Goal: Transaction & Acquisition: Purchase product/service

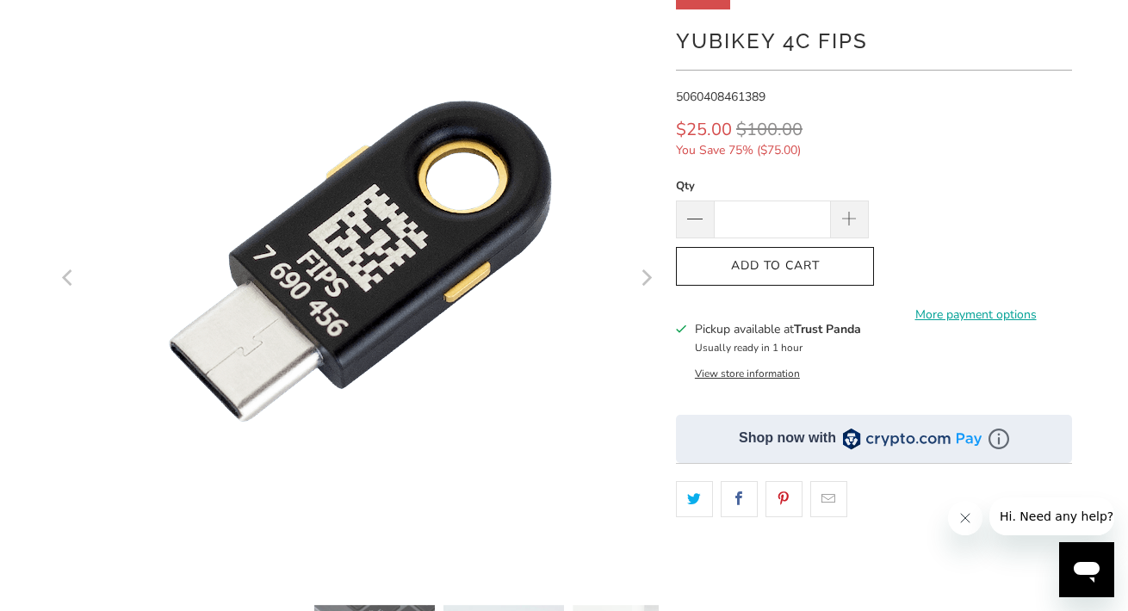
scroll to position [179, 0]
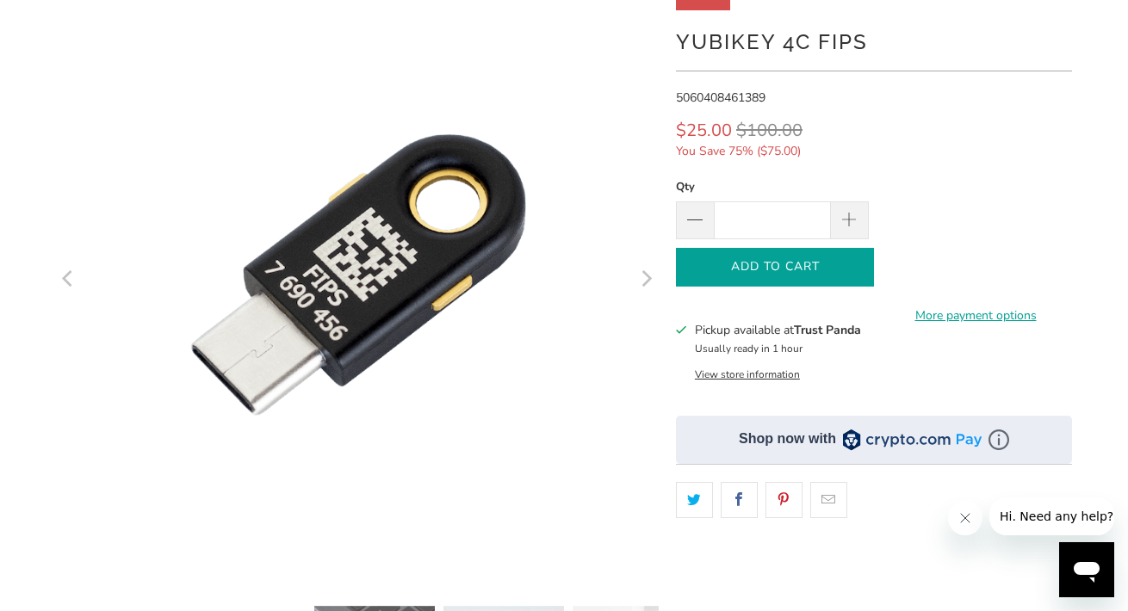
click at [750, 271] on span "Add to Cart" at bounding box center [775, 267] width 162 height 15
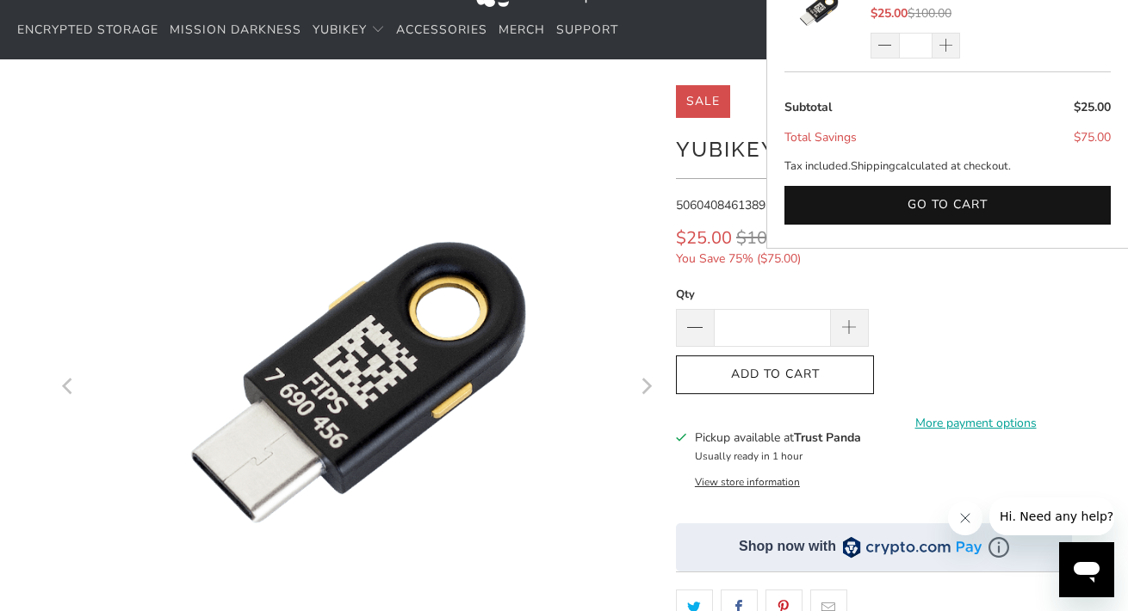
scroll to position [0, 0]
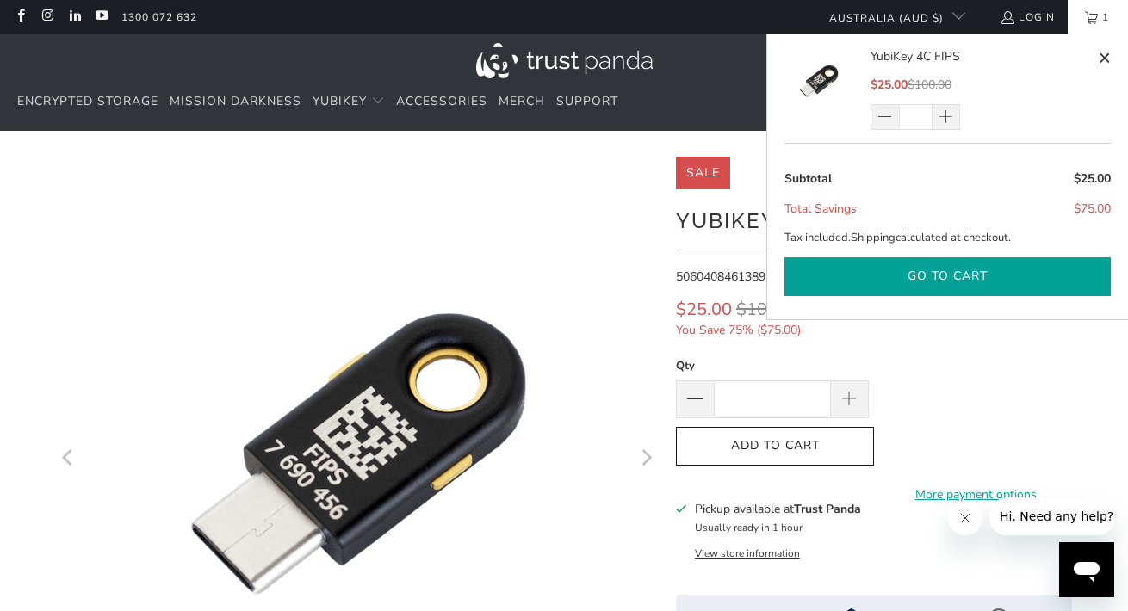
click at [977, 282] on button "Go to cart" at bounding box center [947, 276] width 326 height 39
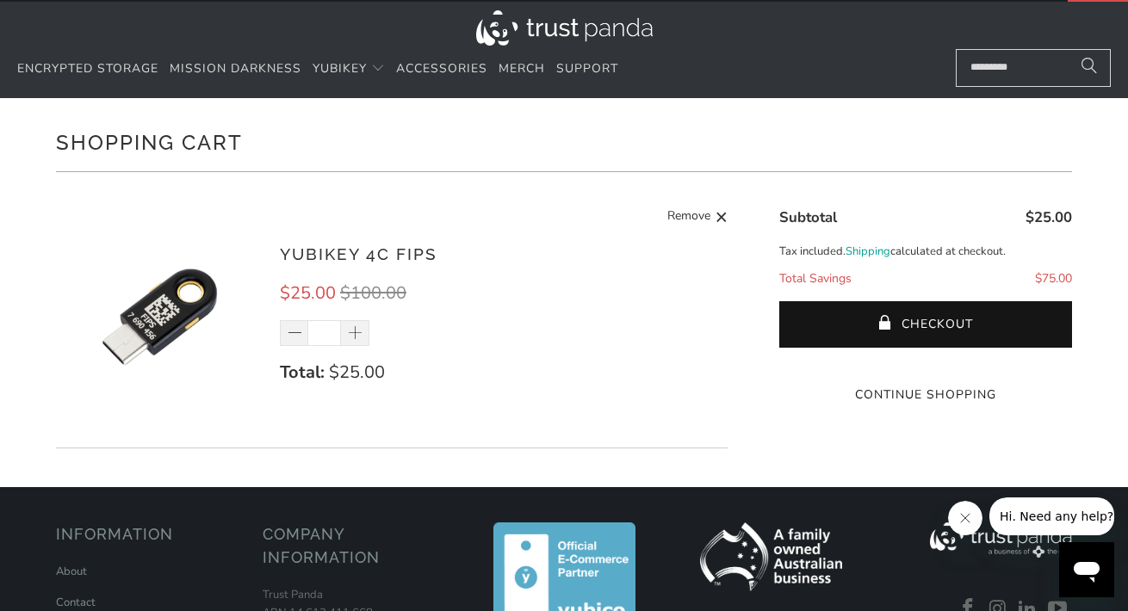
scroll to position [39, 0]
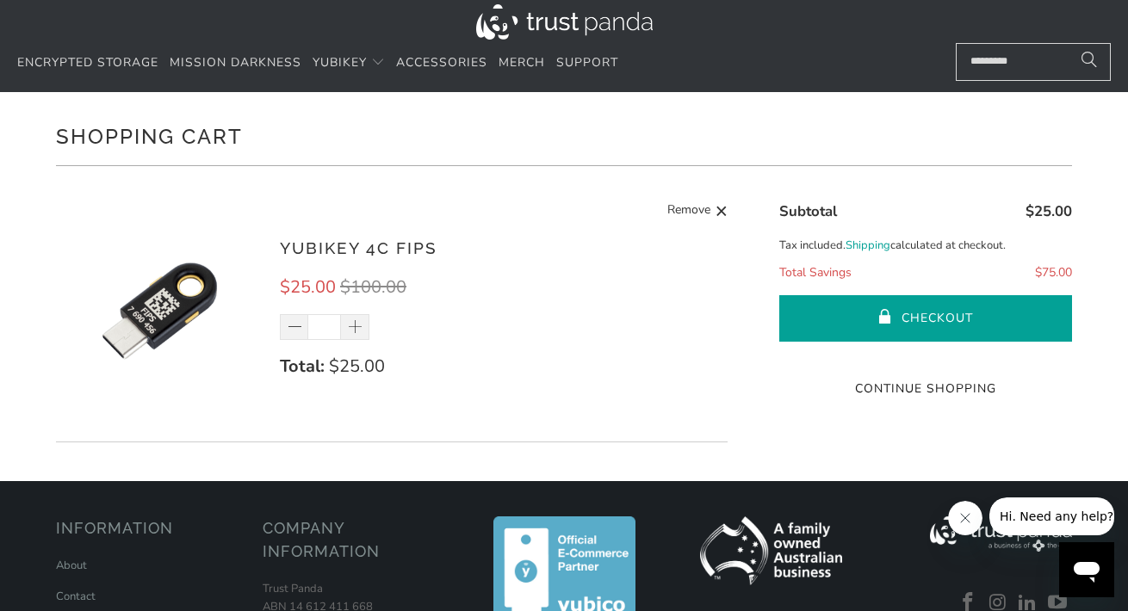
click at [839, 313] on button "Checkout" at bounding box center [925, 318] width 293 height 46
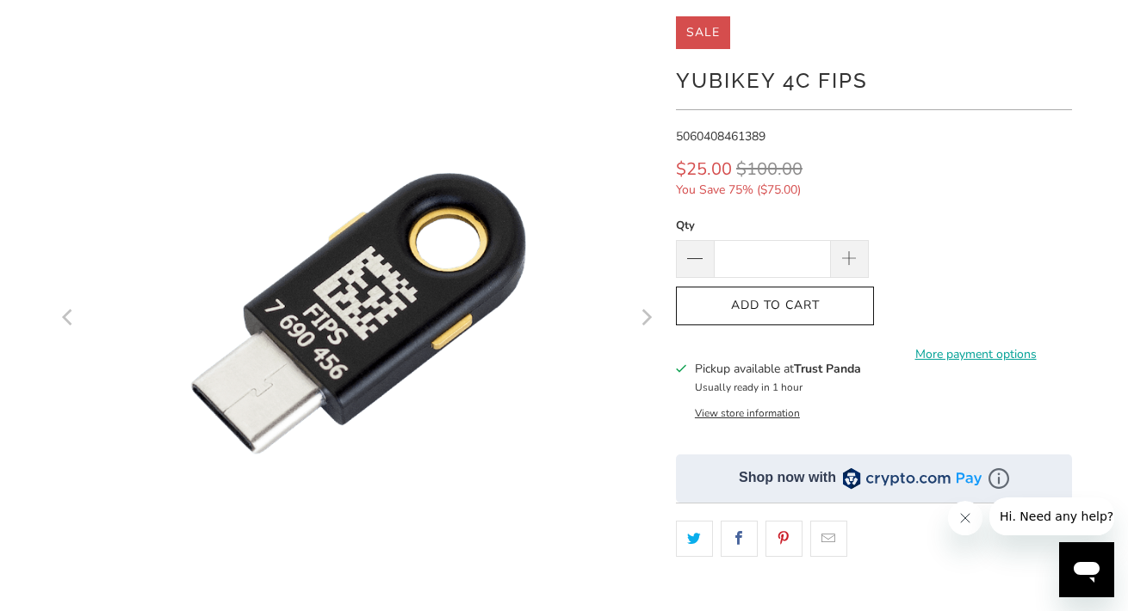
scroll to position [141, 0]
click at [982, 344] on link "More payment options" at bounding box center [975, 353] width 193 height 19
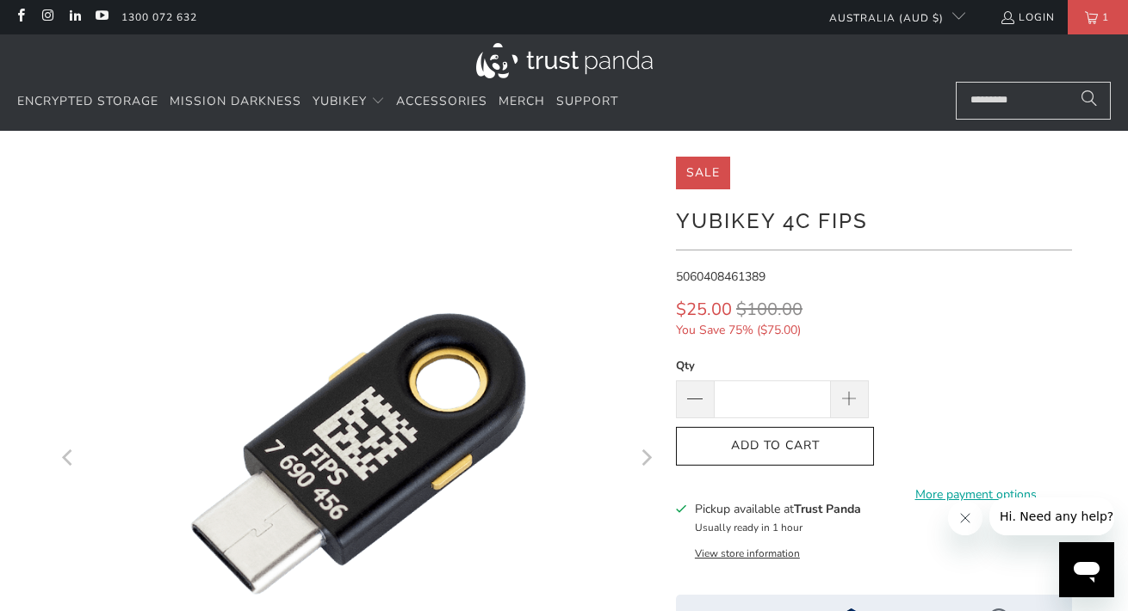
click at [883, 444] on shop-pay-wallet-button at bounding box center [880, 436] width 3 height 16
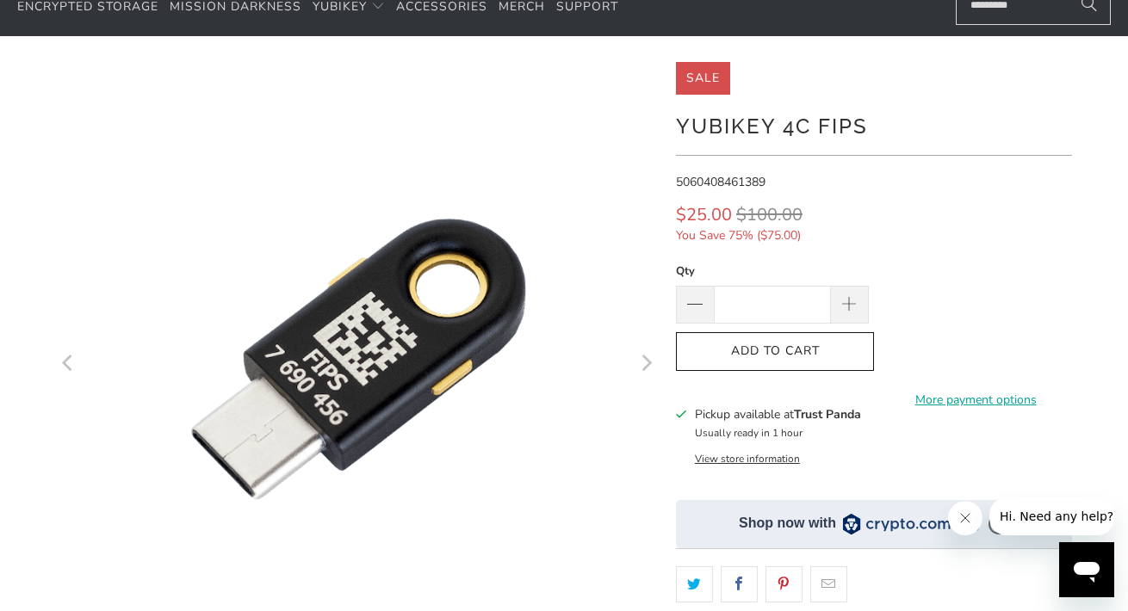
scroll to position [99, 0]
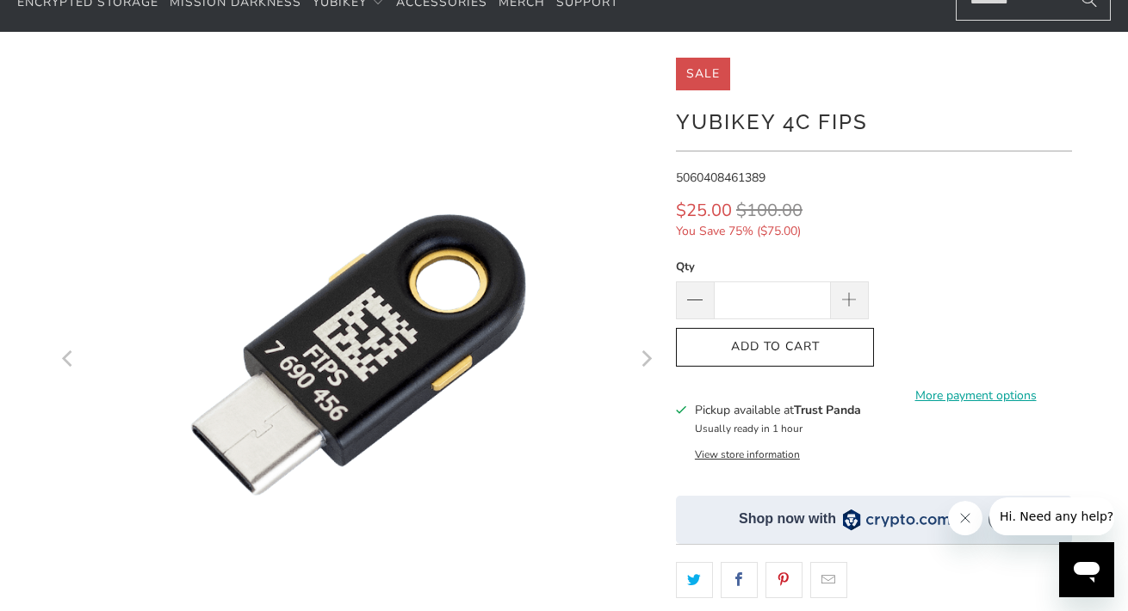
click at [750, 455] on button "View store information" at bounding box center [747, 455] width 105 height 14
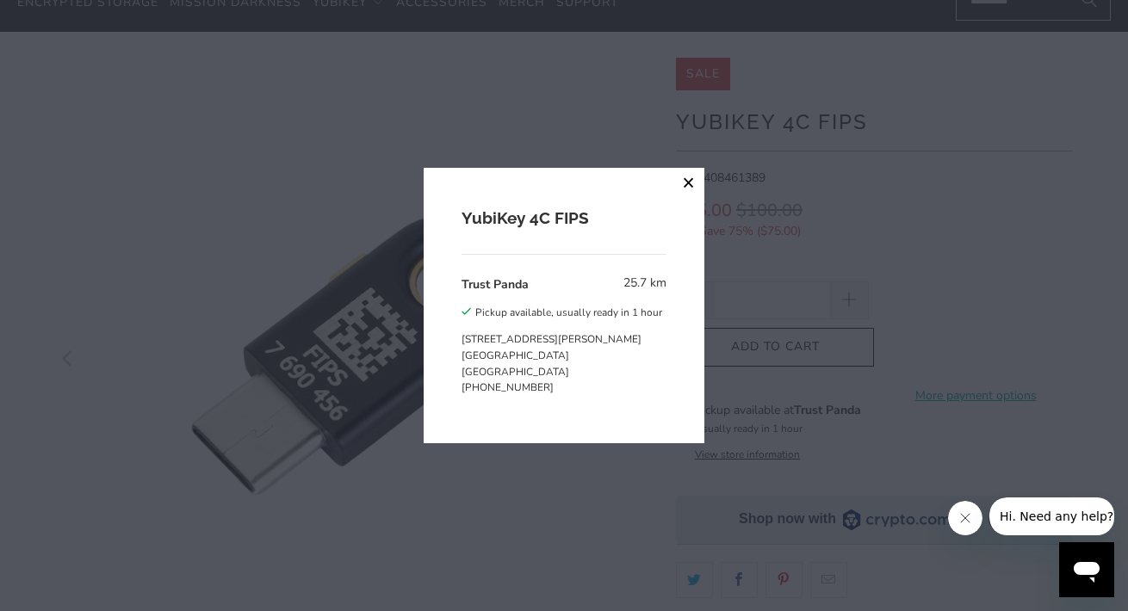
click at [691, 183] on button "close" at bounding box center [688, 183] width 31 height 31
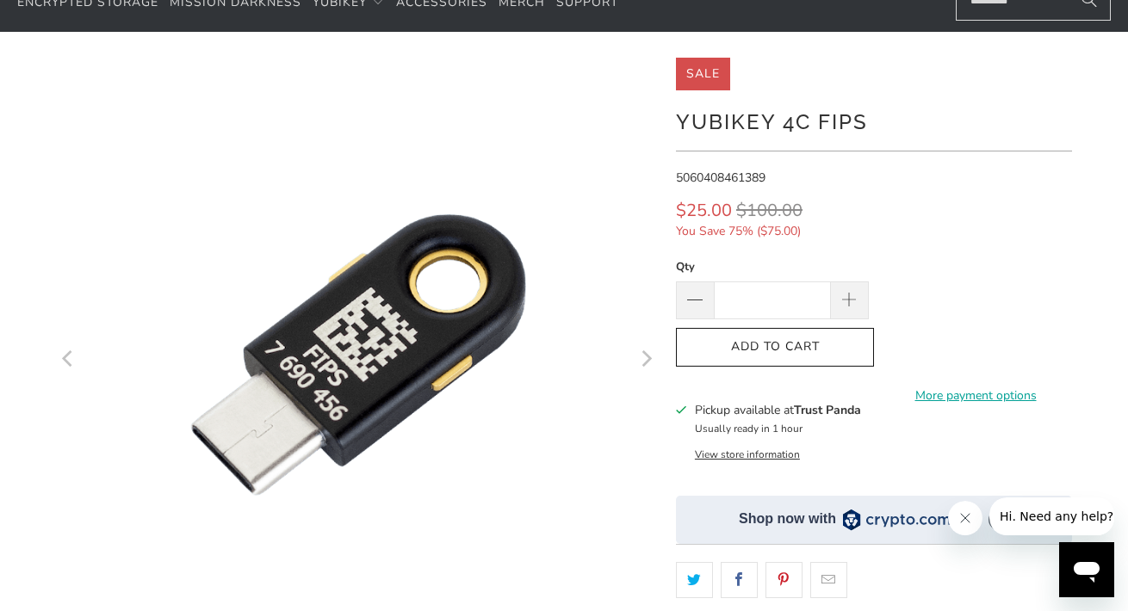
click at [727, 451] on button "View store information" at bounding box center [747, 455] width 105 height 14
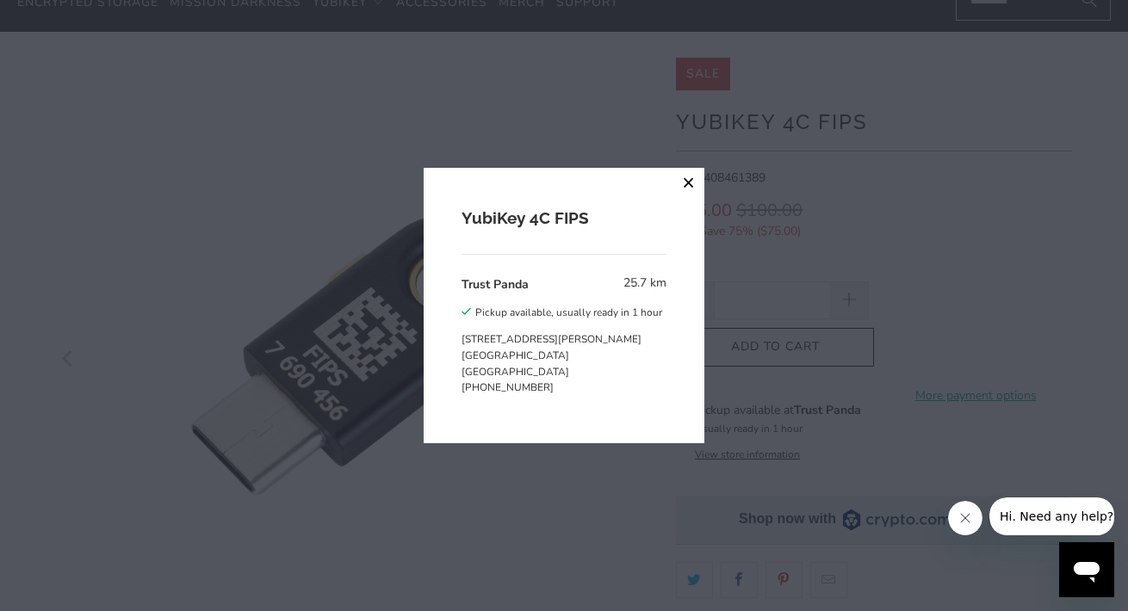
click at [682, 177] on button "close" at bounding box center [688, 183] width 31 height 31
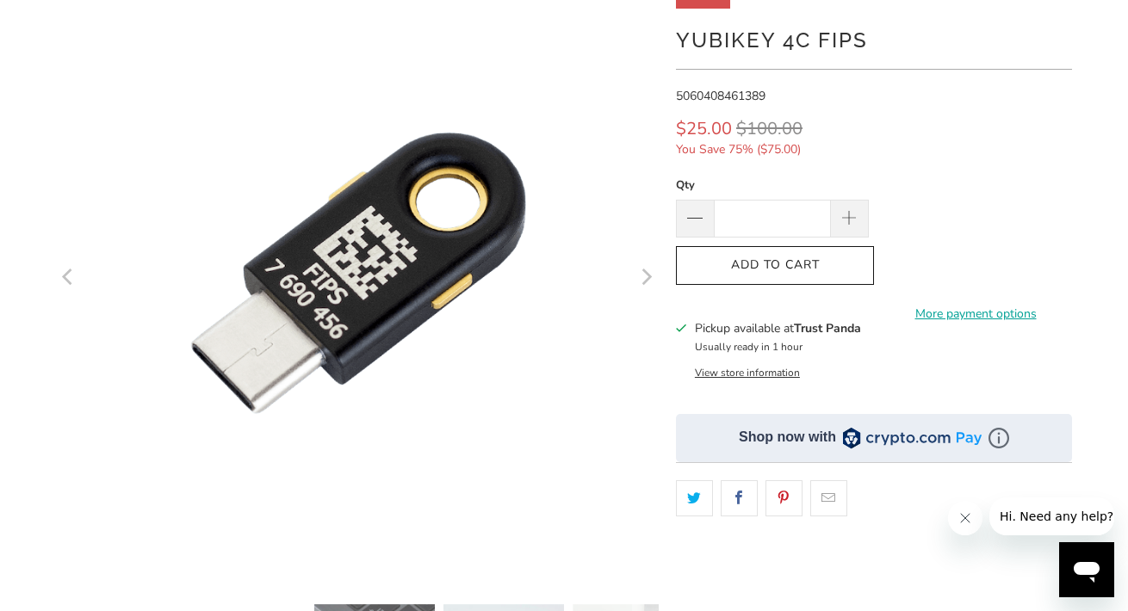
scroll to position [0, 0]
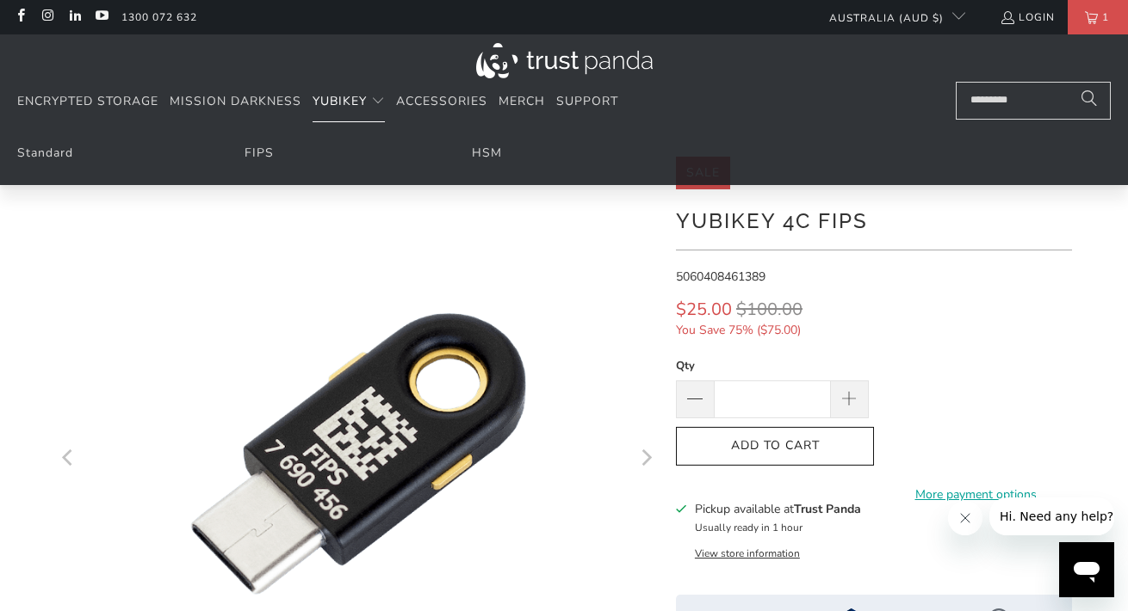
click at [378, 103] on span "Translation missing: en.navigation.header.main_nav" at bounding box center [378, 102] width 14 height 14
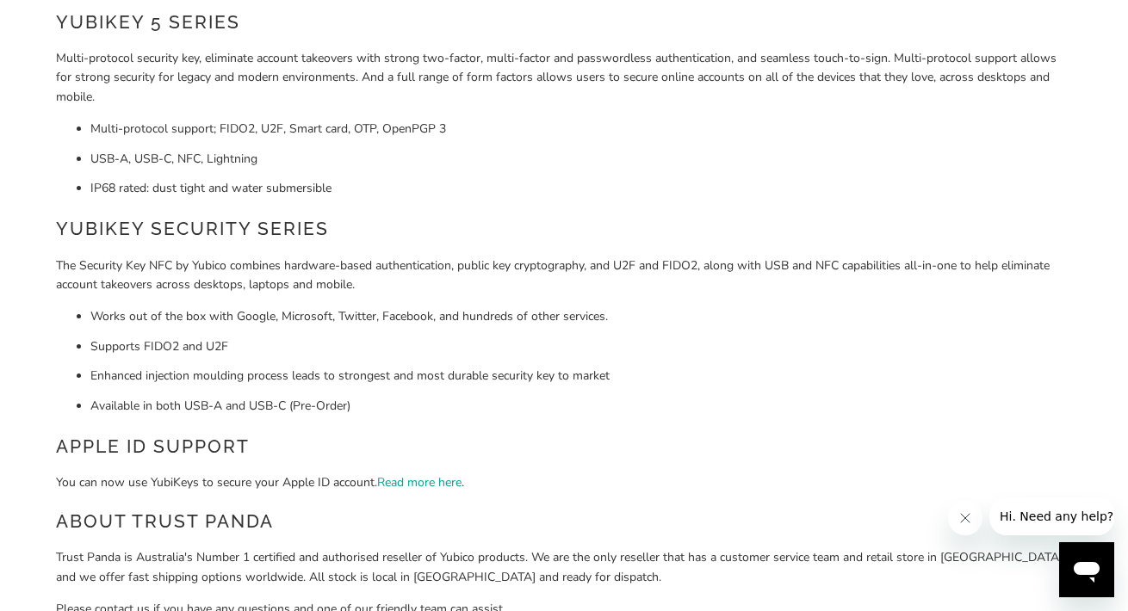
scroll to position [182, 0]
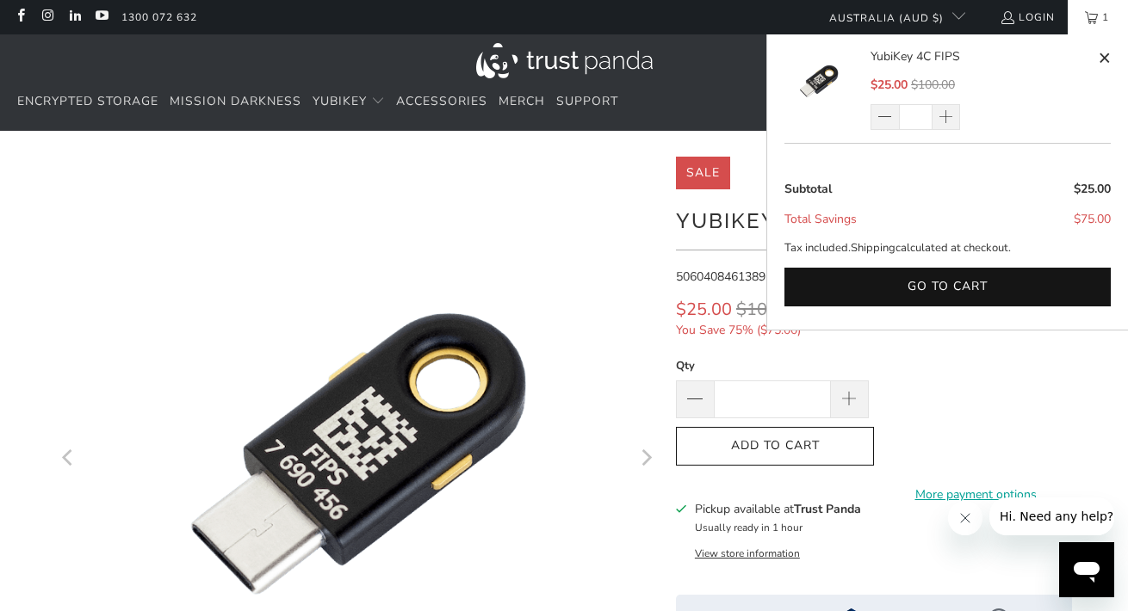
click at [1100, 22] on span "1" at bounding box center [1105, 17] width 15 height 34
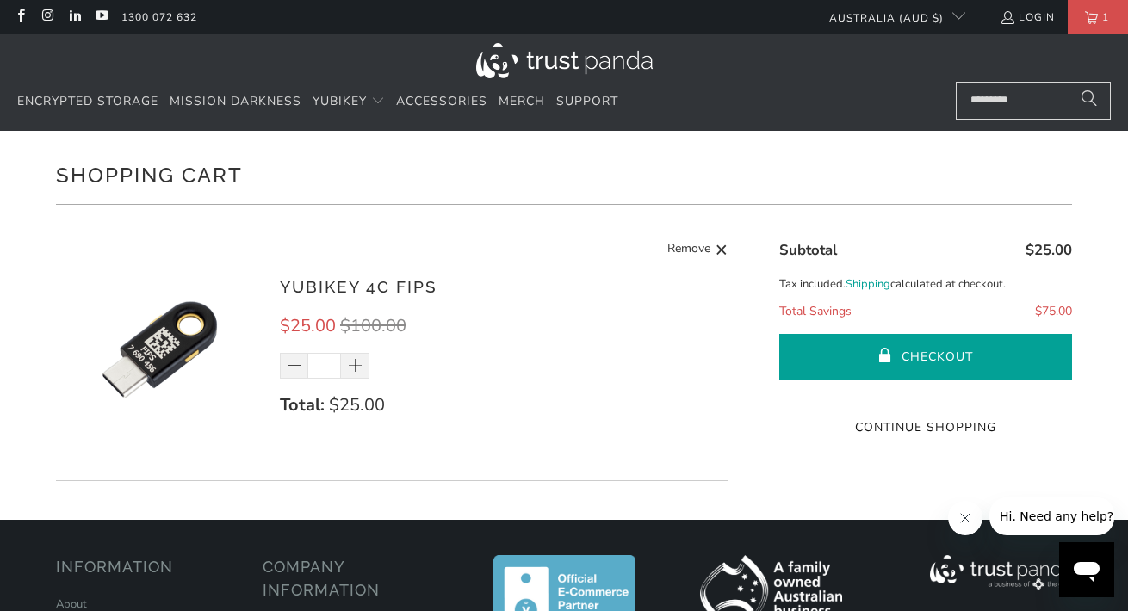
click at [852, 353] on button "Checkout" at bounding box center [925, 357] width 293 height 46
